Goal: Task Accomplishment & Management: Complete application form

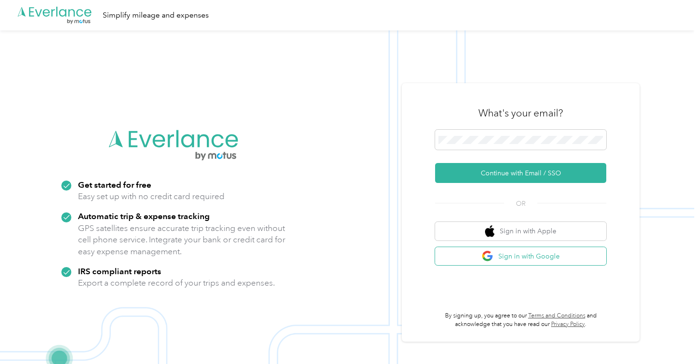
click at [521, 253] on button "Sign in with Google" at bounding box center [520, 256] width 171 height 19
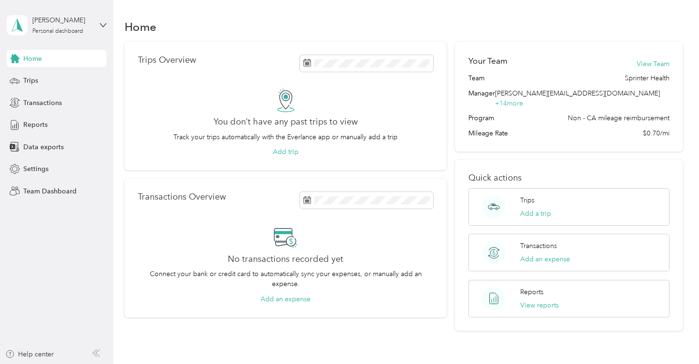
click at [82, 42] on div "[PERSON_NAME] Personal dashboard Home Trips Transactions Reports Data exports S…" at bounding box center [57, 100] width 100 height 200
click at [82, 29] on div "Personal dashboard" at bounding box center [57, 32] width 51 height 6
click at [68, 83] on div "Team dashboard" at bounding box center [133, 78] width 241 height 17
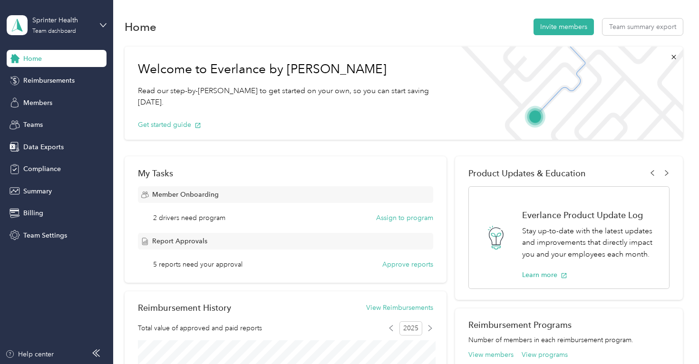
click at [585, 37] on section "Home Invite members Team summary export Welcome to Everlance by Motus Read our …" at bounding box center [404, 332] width 558 height 630
click at [585, 21] on button "Invite members" at bounding box center [564, 27] width 60 height 17
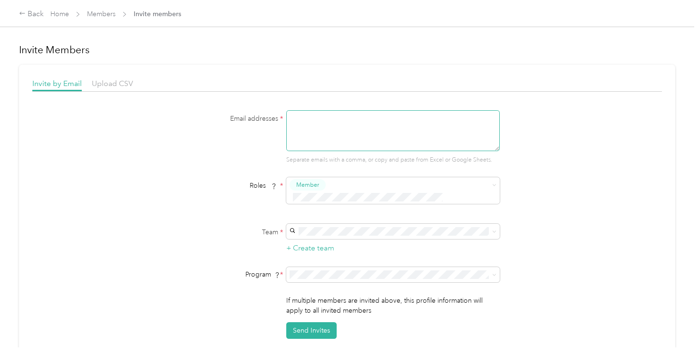
click at [320, 127] on textarea at bounding box center [393, 130] width 214 height 41
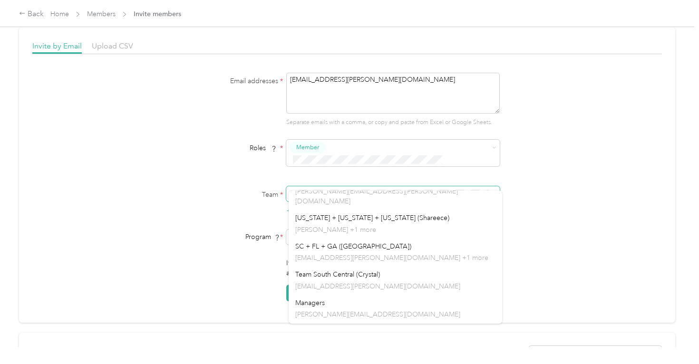
scroll to position [150, 0]
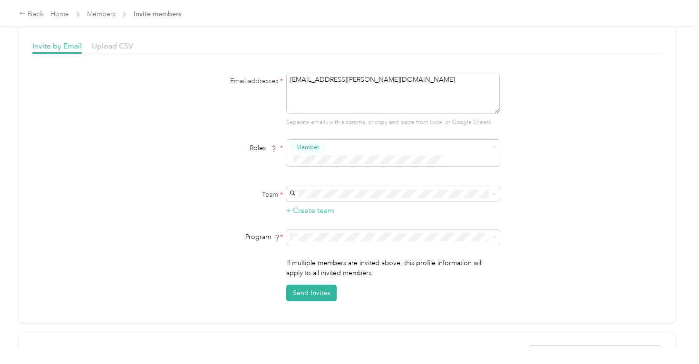
click at [322, 330] on p "[PERSON_NAME]" at bounding box center [395, 335] width 200 height 10
click at [334, 262] on span "Non - CA mileage reimbursement (CPM)" at bounding box center [356, 259] width 122 height 8
click at [327, 285] on button "Send Invites" at bounding box center [311, 293] width 50 height 17
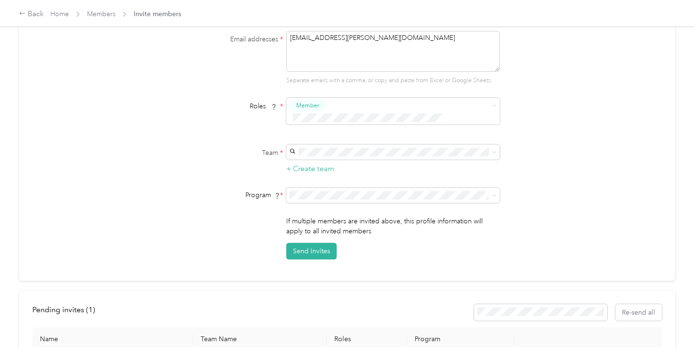
scroll to position [0, 0]
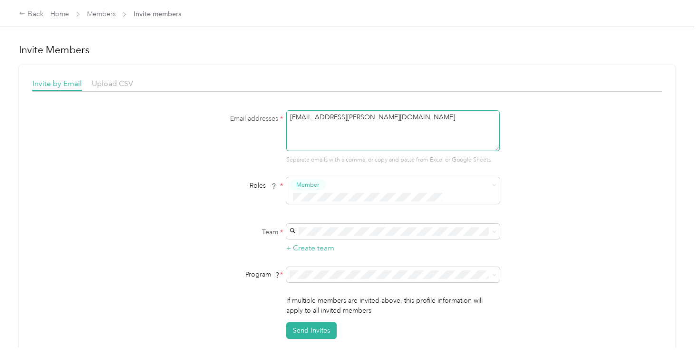
click at [343, 121] on textarea "[EMAIL_ADDRESS][PERSON_NAME][DOMAIN_NAME]" at bounding box center [393, 130] width 214 height 41
paste textarea "[PERSON_NAME] <[PERSON_NAME][EMAIL_ADDRESS][PERSON_NAME][DOMAIN_NAME]>"
drag, startPoint x: 340, startPoint y: 120, endPoint x: 234, endPoint y: 107, distance: 106.4
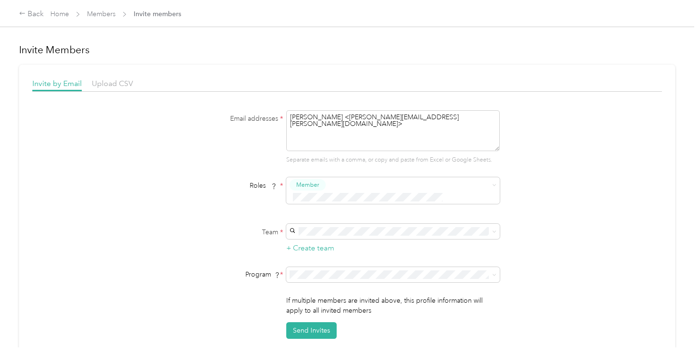
click at [234, 107] on div "Invite by Email Upload CSV Email addresses * [PERSON_NAME] <[PERSON_NAME][EMAIL…" at bounding box center [347, 208] width 630 height 261
click at [431, 121] on textarea "[PERSON_NAME][EMAIL_ADDRESS][PERSON_NAME][DOMAIN_NAME]>" at bounding box center [393, 130] width 214 height 41
click at [333, 236] on div "Team South Central (Crystal) [EMAIL_ADDRESS][PERSON_NAME][DOMAIN_NAME]" at bounding box center [395, 243] width 200 height 22
click at [327, 296] on span "Non - CA mileage reimbursement (CPM)" at bounding box center [356, 293] width 122 height 8
click at [320, 322] on button "Send Invites" at bounding box center [311, 330] width 50 height 17
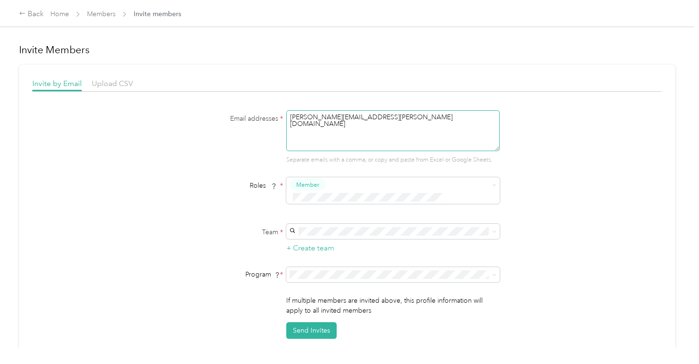
click at [399, 121] on textarea "[PERSON_NAME][EMAIL_ADDRESS][PERSON_NAME][DOMAIN_NAME]" at bounding box center [393, 130] width 214 height 41
paste textarea "[PERSON_NAME] <[PERSON_NAME][EMAIL_ADDRESS][PERSON_NAME][DOMAIN_NAME]>"
drag, startPoint x: 343, startPoint y: 117, endPoint x: 206, endPoint y: 117, distance: 136.9
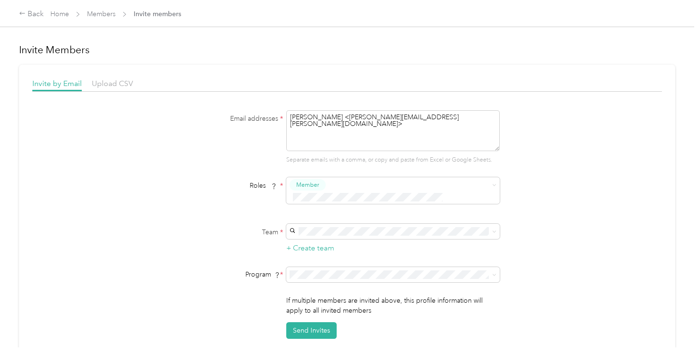
click at [206, 117] on div "Email addresses * [PERSON_NAME] <[PERSON_NAME][EMAIL_ADDRESS][PERSON_NAME][DOMA…" at bounding box center [347, 137] width 366 height 54
click at [405, 113] on textarea "[PERSON_NAME][EMAIL_ADDRESS][PERSON_NAME][DOMAIN_NAME]>" at bounding box center [393, 130] width 214 height 41
click at [399, 118] on textarea "[PERSON_NAME][EMAIL_ADDRESS][PERSON_NAME][DOMAIN_NAME]>" at bounding box center [393, 130] width 214 height 41
click at [323, 238] on span "Team South Central (Crystal)" at bounding box center [337, 237] width 85 height 8
click at [325, 268] on span at bounding box center [393, 274] width 214 height 15
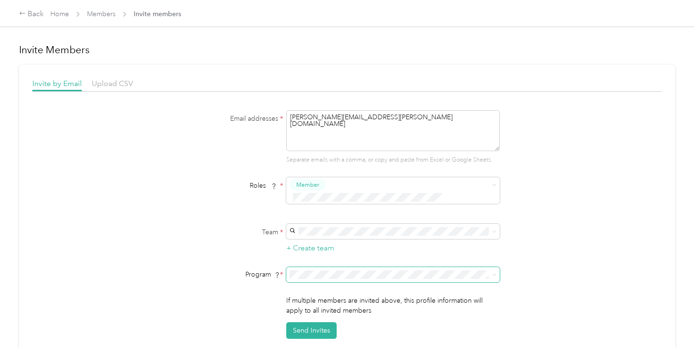
click at [324, 267] on span at bounding box center [393, 274] width 214 height 15
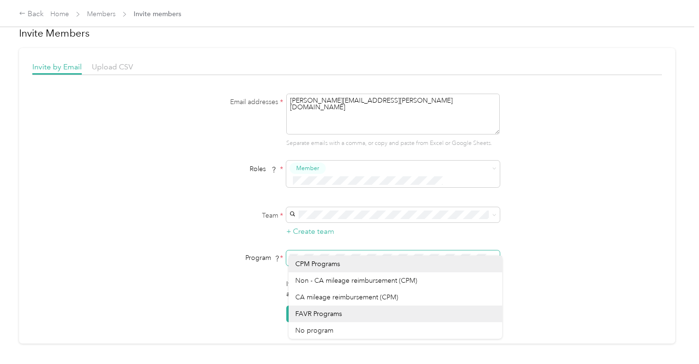
scroll to position [17, 0]
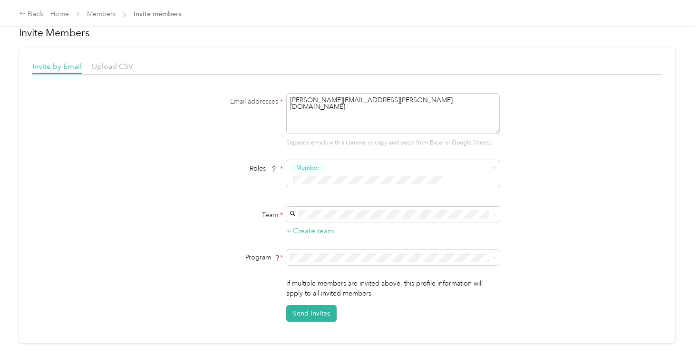
click at [318, 282] on li "Non - CA mileage reimbursement (CPM)" at bounding box center [396, 279] width 214 height 17
click at [314, 305] on button "Send Invites" at bounding box center [311, 313] width 50 height 17
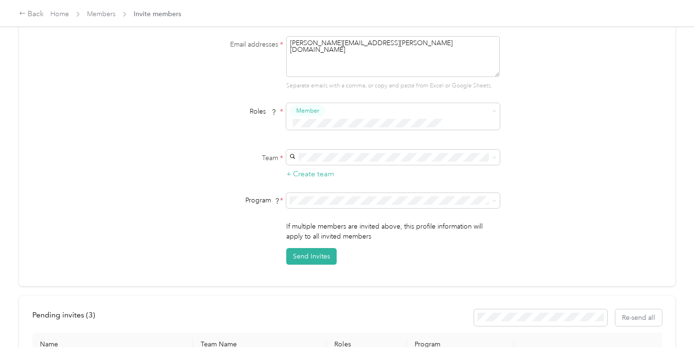
scroll to position [21, 0]
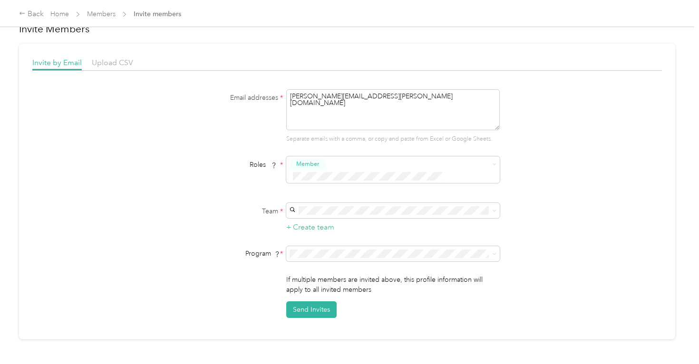
drag, startPoint x: 400, startPoint y: 95, endPoint x: 251, endPoint y: 95, distance: 149.8
click at [251, 95] on div "Email addresses * [PERSON_NAME][EMAIL_ADDRESS][PERSON_NAME][DOMAIN_NAME] Separa…" at bounding box center [347, 116] width 366 height 54
paste textarea "[PERSON_NAME].[PERSON_NAME]"
click at [328, 274] on span "Non - CA mileage reimbursement (CPM)" at bounding box center [356, 276] width 122 height 8
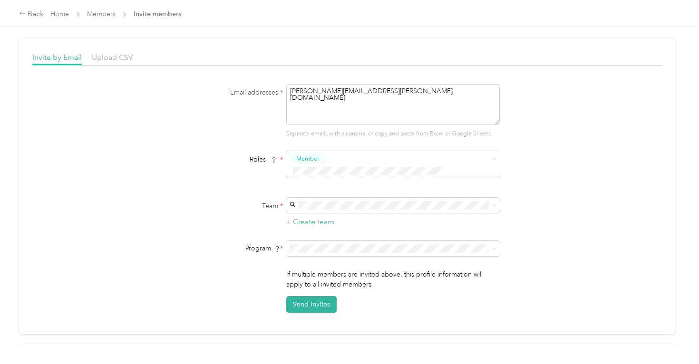
scroll to position [29, 0]
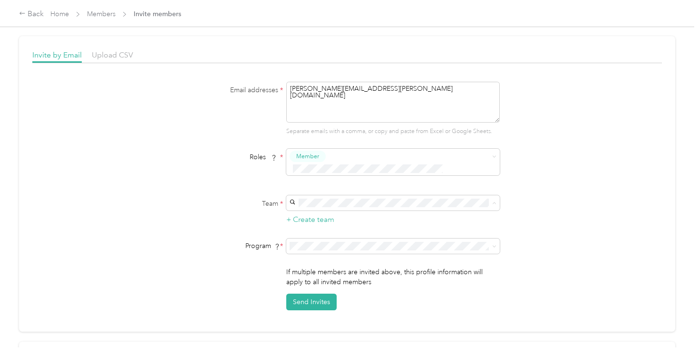
click at [350, 215] on p "[EMAIL_ADDRESS][PERSON_NAME][DOMAIN_NAME] +1 more" at bounding box center [395, 219] width 200 height 10
click at [328, 294] on button "Send Invites" at bounding box center [311, 302] width 50 height 17
click at [372, 86] on textarea "[PERSON_NAME][EMAIL_ADDRESS][PERSON_NAME][DOMAIN_NAME]" at bounding box center [393, 102] width 214 height 41
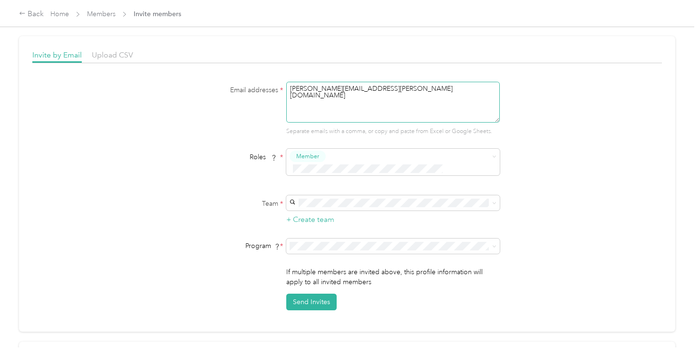
paste textarea "[US_STATE][PERSON_NAME] <[US_STATE][EMAIL_ADDRESS][PERSON_NAME][DOMAIN_NAME]>"
drag, startPoint x: 348, startPoint y: 87, endPoint x: 179, endPoint y: 60, distance: 171.4
click at [180, 60] on div "Invite by Email Upload CSV Email addresses * [US_STATE][PERSON_NAME] <[US_STATE…" at bounding box center [347, 179] width 630 height 261
click at [418, 84] on textarea "[US_STATE][EMAIL_ADDRESS][PERSON_NAME][DOMAIN_NAME]>" at bounding box center [393, 102] width 214 height 41
click at [415, 87] on textarea "[US_STATE][EMAIL_ADDRESS][PERSON_NAME][DOMAIN_NAME]>" at bounding box center [393, 102] width 214 height 41
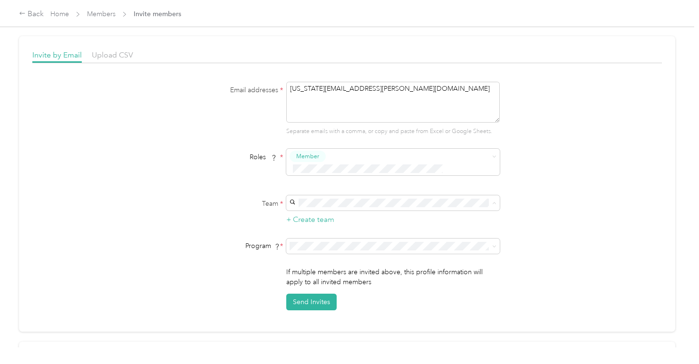
click at [342, 203] on div "Team NH to [GEOGRAPHIC_DATA] ([PERSON_NAME] [PERSON_NAME][EMAIL_ADDRESS][PERSON…" at bounding box center [395, 219] width 200 height 32
click at [342, 270] on li "Non - CA mileage reimbursement (CPM)" at bounding box center [396, 266] width 214 height 17
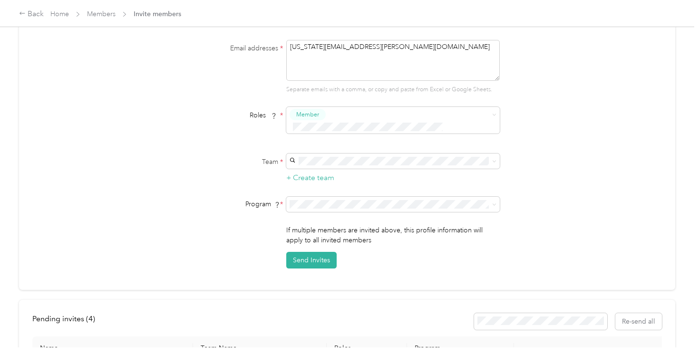
scroll to position [71, 0]
click at [325, 252] on button "Send Invites" at bounding box center [311, 260] width 50 height 17
click at [350, 53] on textarea "[US_STATE][EMAIL_ADDRESS][PERSON_NAME][DOMAIN_NAME]" at bounding box center [393, 59] width 214 height 41
click at [350, 49] on textarea "[US_STATE][EMAIL_ADDRESS][PERSON_NAME][DOMAIN_NAME]" at bounding box center [393, 59] width 214 height 41
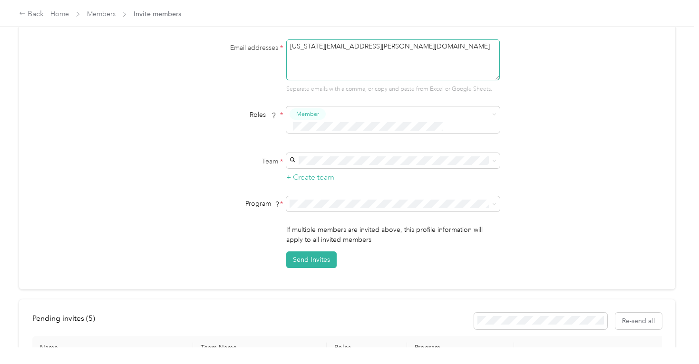
click at [350, 49] on textarea "[US_STATE][EMAIL_ADDRESS][PERSON_NAME][DOMAIN_NAME]" at bounding box center [393, 59] width 214 height 41
paste textarea "[PERSON_NAME] <[EMAIL_ADDRESS][PERSON_NAME][DOMAIN_NAME]>"
drag, startPoint x: 341, startPoint y: 45, endPoint x: 225, endPoint y: 24, distance: 118.4
click at [226, 24] on div "Back Home Members Invite members Invite Members Invite by Email Upload CSV Emai…" at bounding box center [347, 182] width 694 height 364
click at [398, 44] on textarea "[EMAIL_ADDRESS][PERSON_NAME][DOMAIN_NAME]>" at bounding box center [393, 59] width 214 height 41
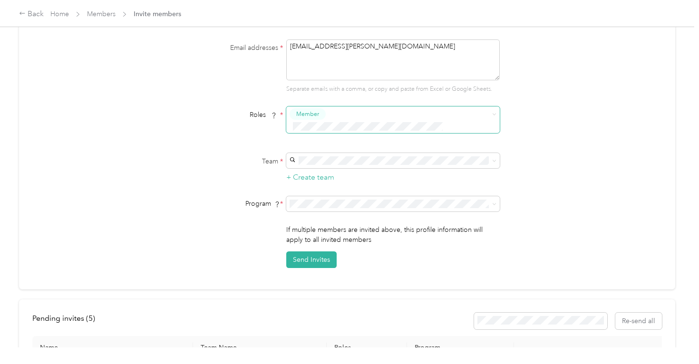
type textarea "[EMAIL_ADDRESS][PERSON_NAME][DOMAIN_NAME]"
click at [361, 168] on div "SC + FL + GA (Chelsea) [EMAIL_ADDRESS][PERSON_NAME][DOMAIN_NAME] +1 more" at bounding box center [395, 172] width 200 height 22
click at [357, 196] on span at bounding box center [393, 203] width 214 height 15
click at [336, 225] on div "Non - CA mileage reimbursement (CPM)" at bounding box center [395, 226] width 200 height 10
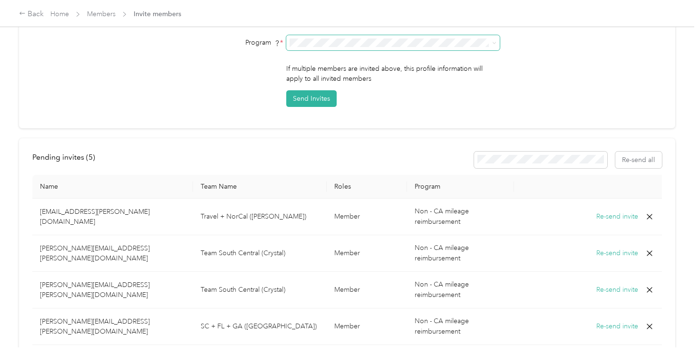
scroll to position [261, 0]
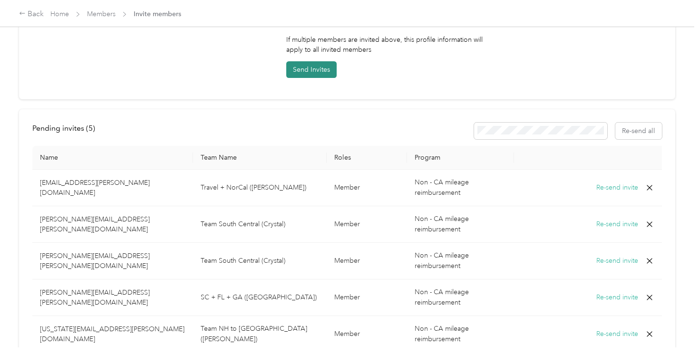
click at [316, 61] on button "Send Invites" at bounding box center [311, 69] width 50 height 17
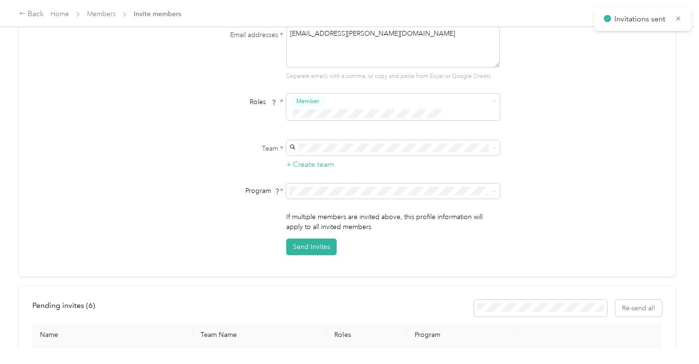
scroll to position [0, 0]
